Goal: Task Accomplishment & Management: Manage account settings

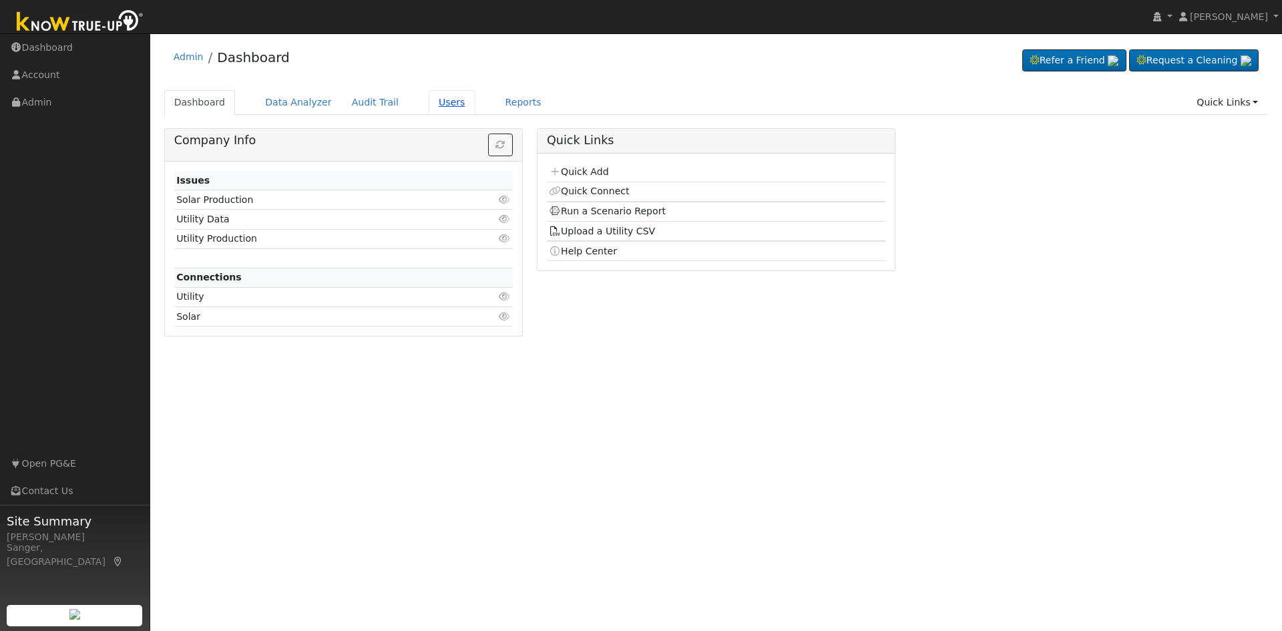
click at [435, 104] on link "Users" at bounding box center [452, 102] width 47 height 25
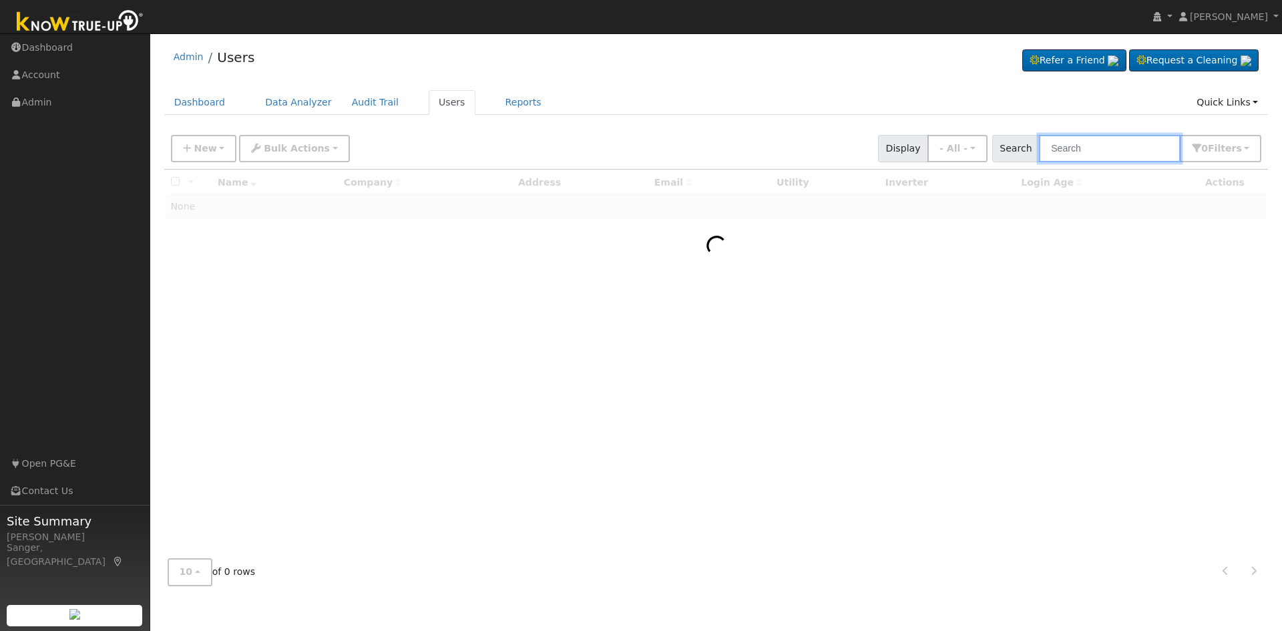
click at [1097, 150] on input "text" at bounding box center [1110, 148] width 142 height 27
paste input "Deffebach"
type input "Deffebach"
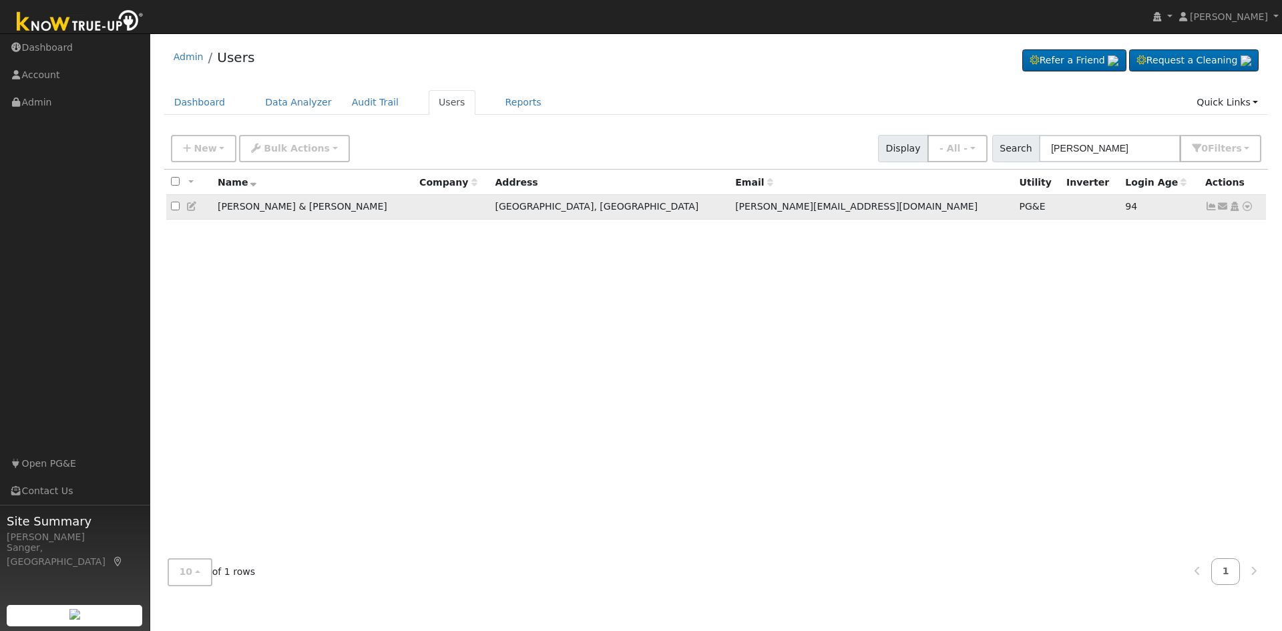
click at [1211, 208] on icon at bounding box center [1212, 206] width 12 height 9
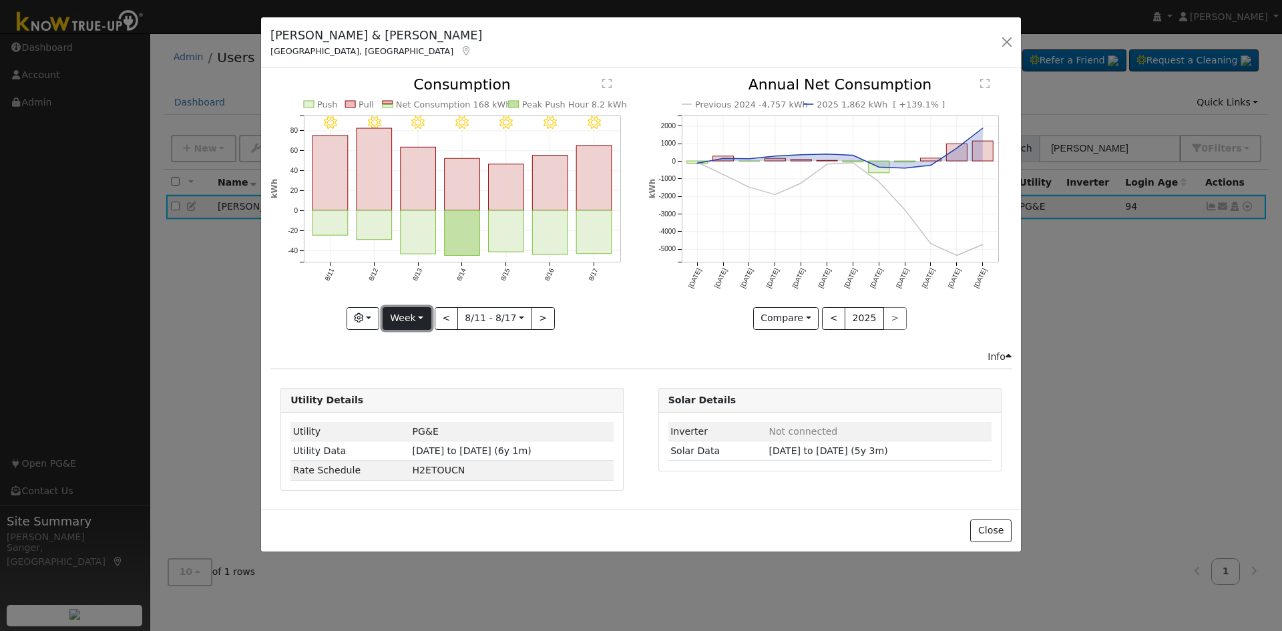
click at [397, 317] on button "Week" at bounding box center [407, 318] width 49 height 23
click at [477, 319] on input "2025-08-11" at bounding box center [494, 318] width 73 height 21
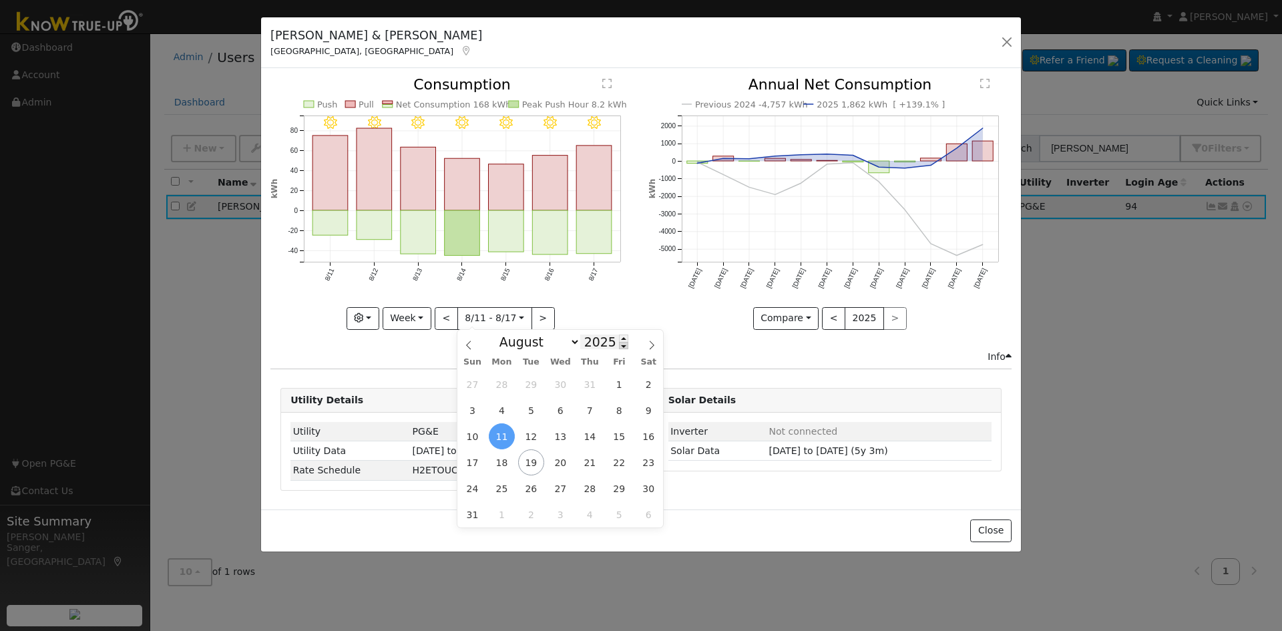
click at [619, 347] on span at bounding box center [623, 345] width 9 height 7
type input "2024"
click at [475, 442] on span "11" at bounding box center [473, 436] width 26 height 26
type input "2024-08-11"
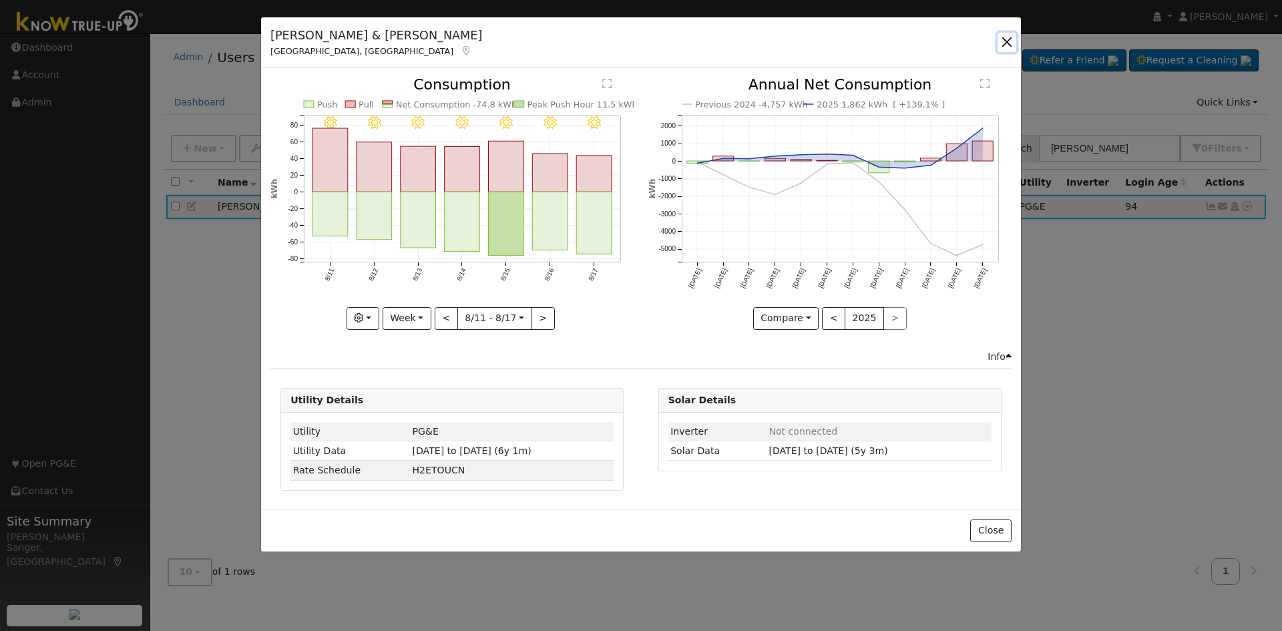
click at [1008, 39] on button "button" at bounding box center [1007, 42] width 19 height 19
